Goal: Check status: Check status

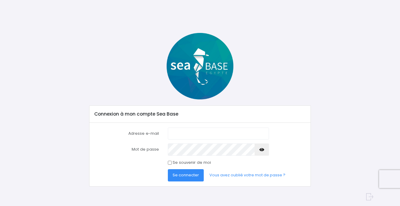
type input "[EMAIL_ADDRESS][DOMAIN_NAME]"
click at [190, 177] on span "Se connecter" at bounding box center [186, 175] width 26 height 6
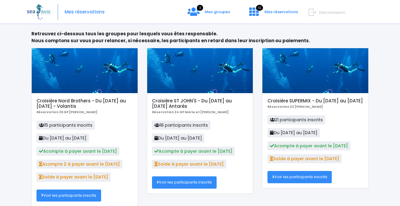
scroll to position [49, 0]
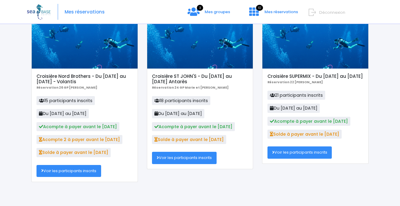
click at [77, 171] on link "Voir les participants inscrits" at bounding box center [69, 171] width 65 height 12
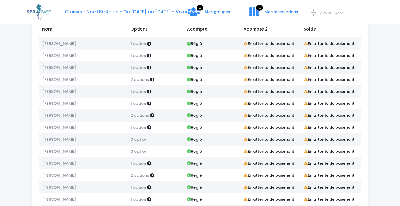
scroll to position [89, 0]
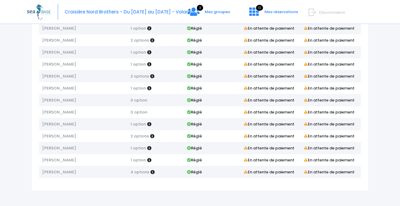
click at [95, 112] on td "Virginie DHAU-DORMOY" at bounding box center [83, 112] width 88 height 12
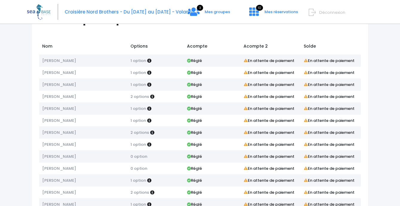
scroll to position [29, 0]
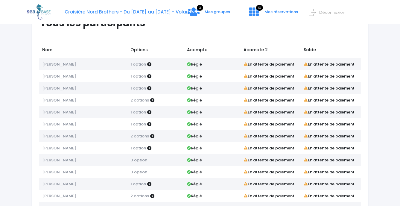
click at [121, 1] on div "Croisière Nord Brothers - Du 20/06/26 au 27/06/26 - Volantis 3 Mes groupes 10" at bounding box center [195, 12] width 337 height 24
